Goal: Transaction & Acquisition: Obtain resource

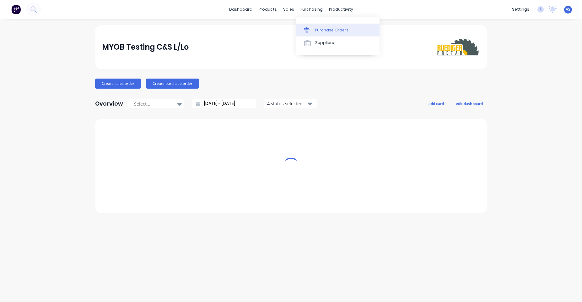
click at [319, 29] on div "Purchase Orders" at bounding box center [331, 30] width 33 height 6
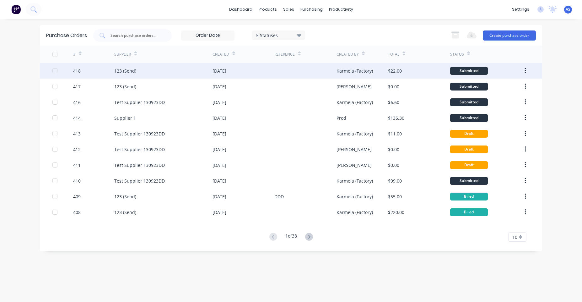
click at [280, 70] on div at bounding box center [305, 71] width 62 height 16
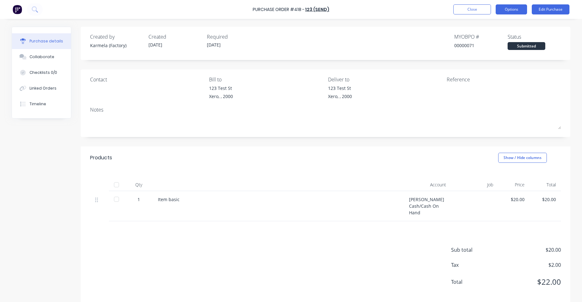
click at [505, 6] on button "Options" at bounding box center [511, 9] width 31 height 10
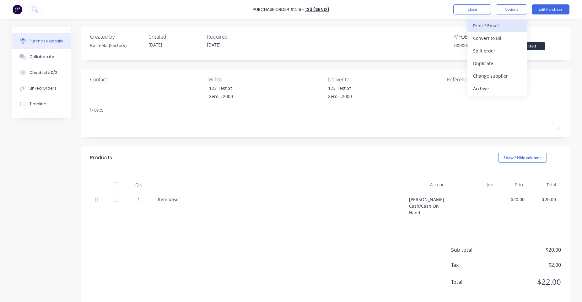
click at [501, 30] on div "Print / Email" at bounding box center [497, 25] width 48 height 9
click at [473, 35] on div "With pricing" at bounding box center [497, 38] width 48 height 9
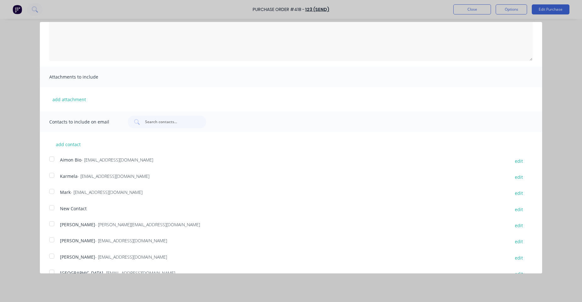
scroll to position [83, 0]
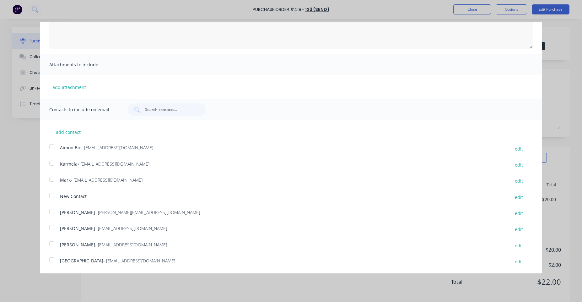
click at [51, 163] on div at bounding box center [52, 163] width 13 height 13
click at [52, 182] on div at bounding box center [52, 179] width 13 height 13
drag, startPoint x: 36, startPoint y: 207, endPoint x: 46, endPoint y: 203, distance: 10.4
click at [36, 206] on div "Purchase Order Close Options Customise email content Attachments to include add…" at bounding box center [291, 151] width 582 height 302
click at [48, 207] on div at bounding box center [52, 211] width 13 height 13
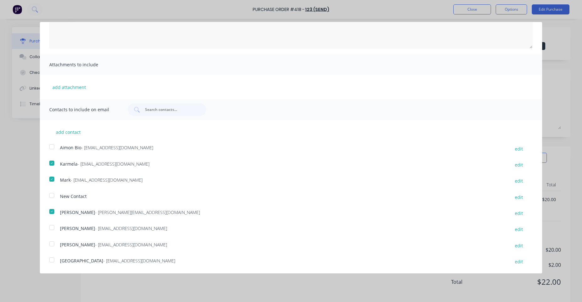
click at [54, 223] on div at bounding box center [52, 227] width 13 height 13
click at [53, 242] on div at bounding box center [52, 243] width 13 height 13
click at [52, 198] on div at bounding box center [52, 195] width 13 height 13
click at [69, 131] on button "add contact" at bounding box center [68, 131] width 38 height 9
select select "AU"
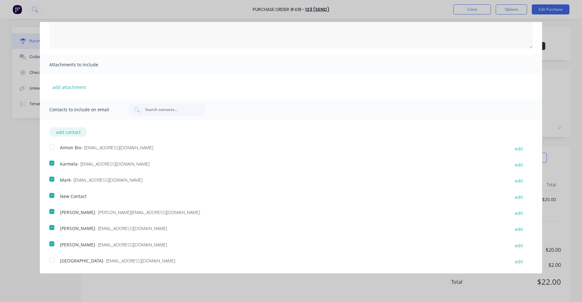
select select "AU"
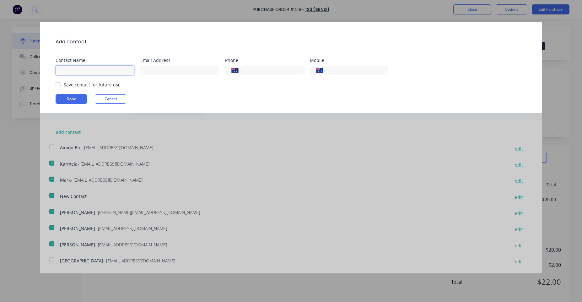
click at [115, 71] on input at bounding box center [95, 70] width 78 height 9
type input "[PERSON_NAME]"
type input "[PERSON_NAME][EMAIL_ADDRESS][DOMAIN_NAME]"
click at [74, 98] on button "Done" at bounding box center [71, 98] width 31 height 9
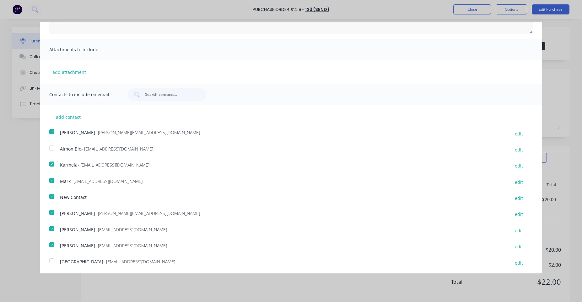
scroll to position [99, 0]
drag, startPoint x: 51, startPoint y: 238, endPoint x: 52, endPoint y: 229, distance: 9.5
click at [51, 239] on div at bounding box center [52, 243] width 13 height 13
click at [52, 226] on div at bounding box center [52, 227] width 13 height 13
click at [49, 177] on div at bounding box center [52, 179] width 13 height 13
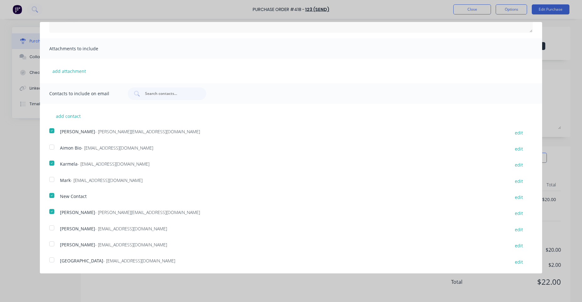
click at [52, 163] on div at bounding box center [52, 163] width 13 height 13
click at [49, 132] on div at bounding box center [52, 130] width 13 height 13
click at [53, 179] on div at bounding box center [52, 179] width 13 height 13
